Goal: Book appointment/travel/reservation

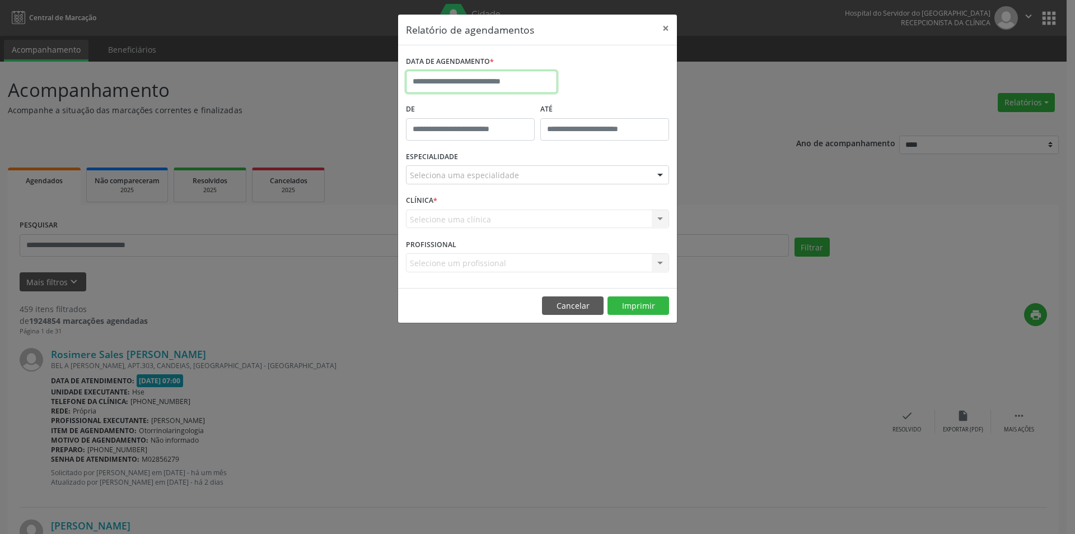
click at [521, 75] on input "text" at bounding box center [481, 82] width 151 height 22
click at [507, 188] on span "18" at bounding box center [517, 185] width 22 height 22
type input "**********"
click at [500, 159] on div "ESPECIALIDADE Seleciona uma especialidade Todas as especialidades Alergologia A…" at bounding box center [537, 170] width 269 height 44
click at [503, 165] on div "Seleciona uma especialidade" at bounding box center [537, 174] width 263 height 19
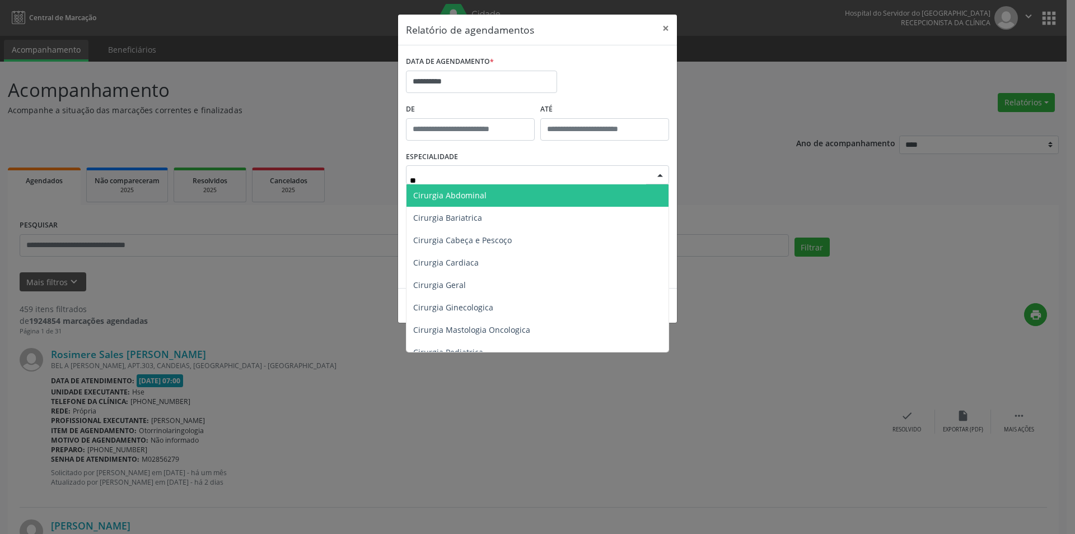
type input "***"
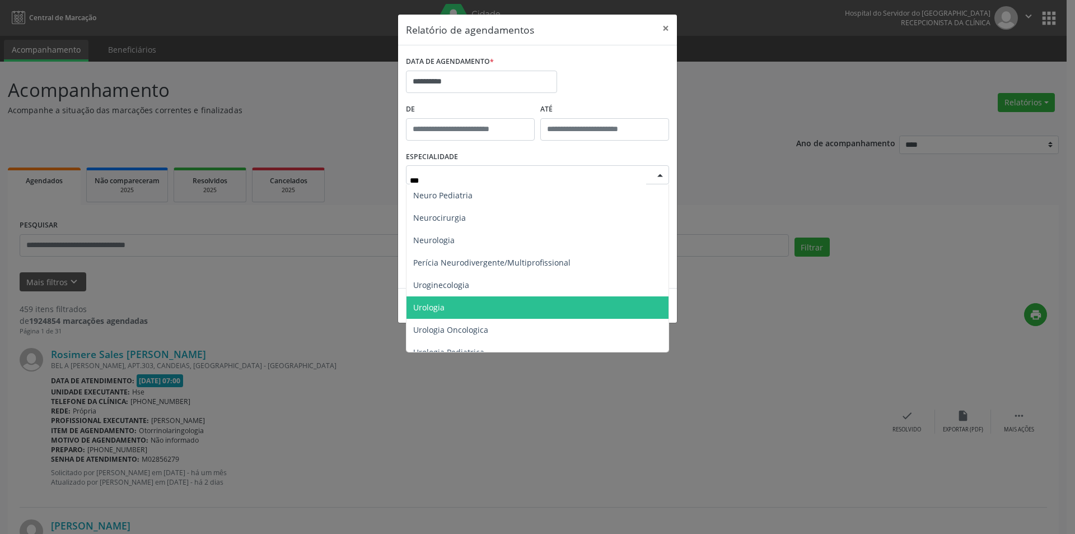
drag, startPoint x: 464, startPoint y: 311, endPoint x: 439, endPoint y: 266, distance: 51.4
click at [461, 311] on span "Urologia" at bounding box center [538, 307] width 262 height 22
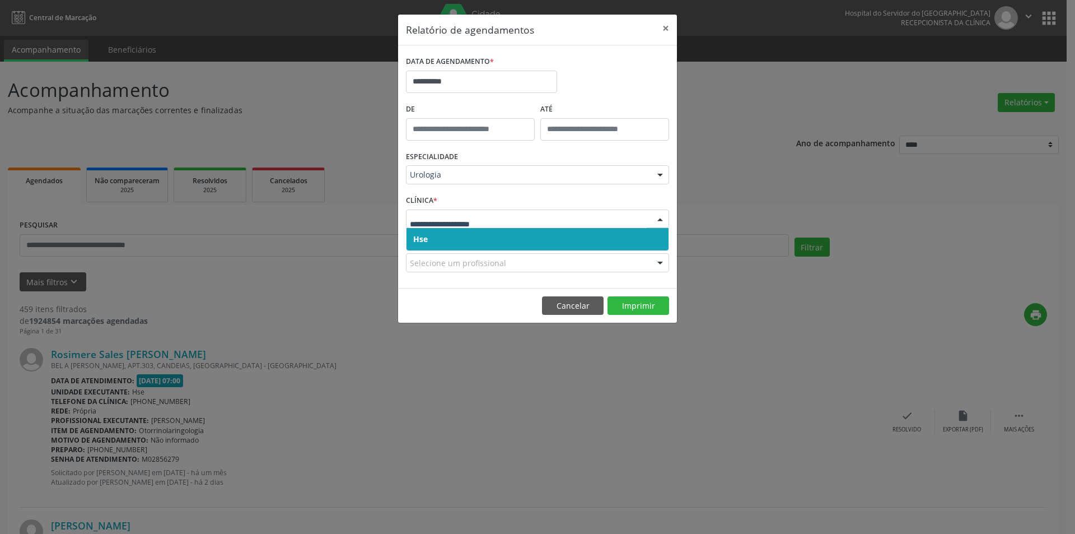
click at [459, 241] on span "Hse" at bounding box center [538, 239] width 262 height 22
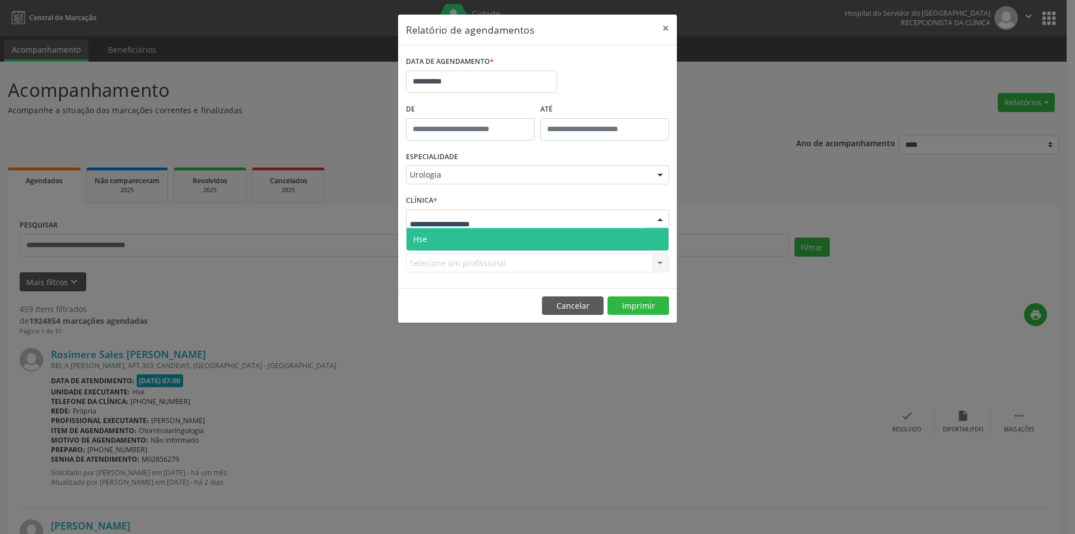
drag, startPoint x: 455, startPoint y: 239, endPoint x: 460, endPoint y: 252, distance: 13.8
click at [455, 238] on span "Hse" at bounding box center [538, 239] width 262 height 22
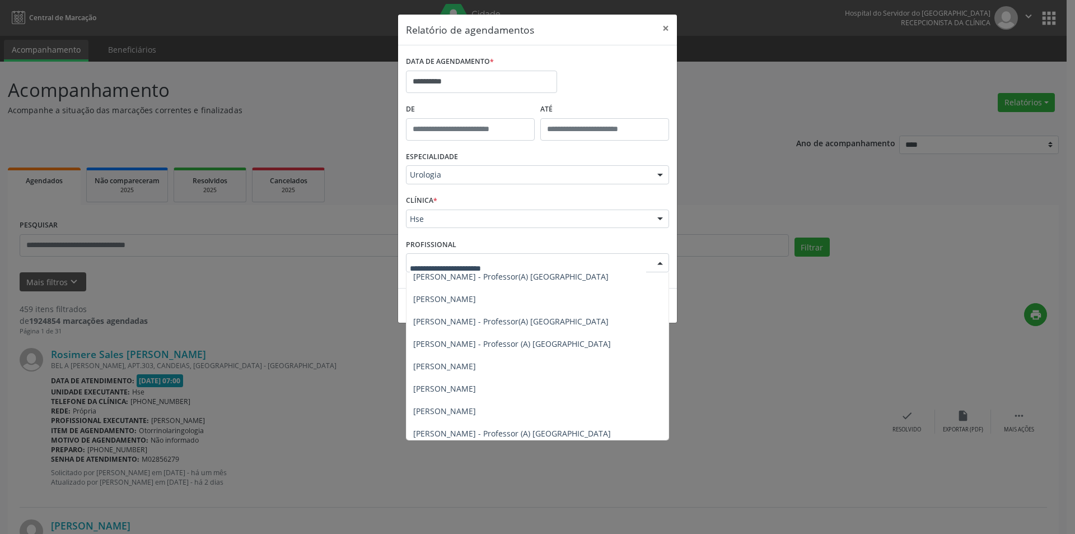
scroll to position [236, 0]
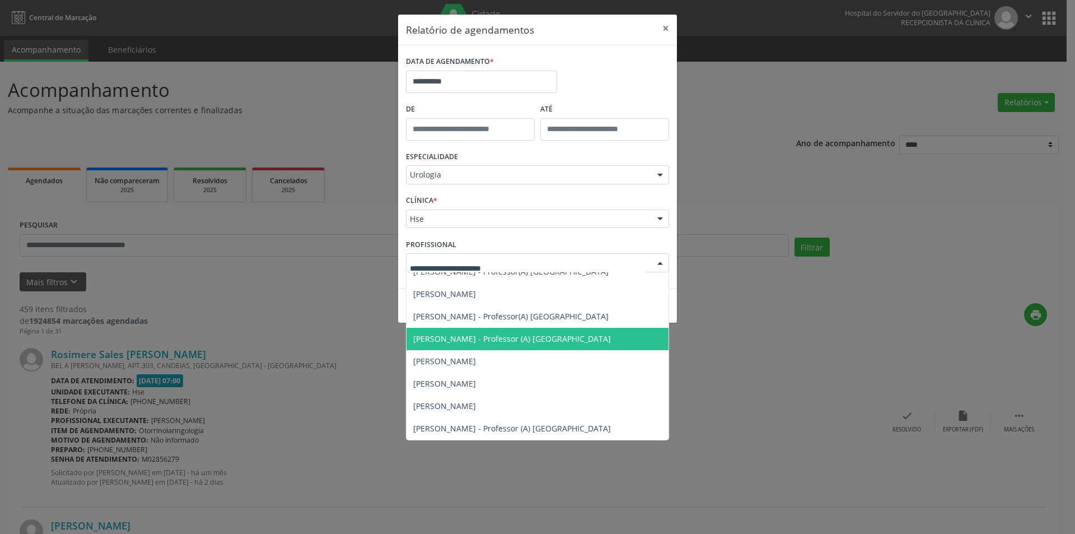
click at [468, 341] on span "[PERSON_NAME] - Professor (A) [GEOGRAPHIC_DATA]" at bounding box center [512, 338] width 198 height 11
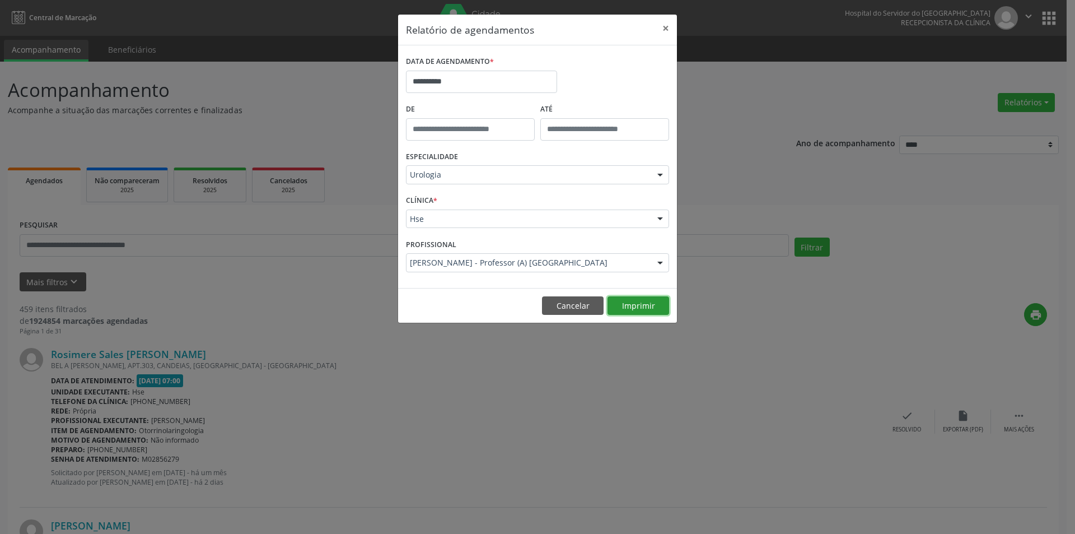
click at [644, 305] on button "Imprimir" at bounding box center [639, 305] width 62 height 19
